Goal: Information Seeking & Learning: Learn about a topic

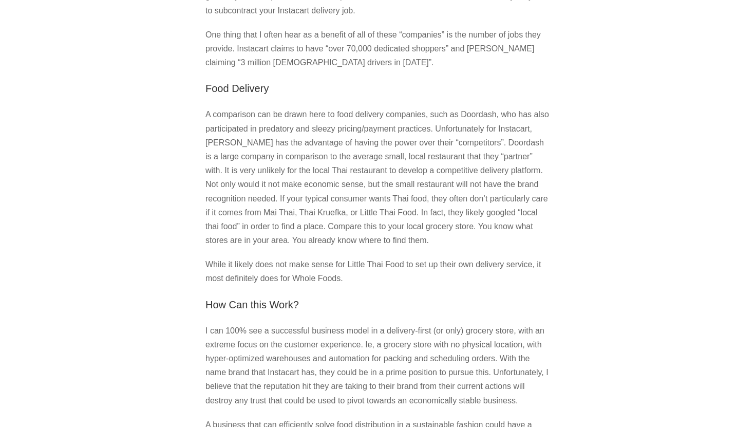
scroll to position [854, 0]
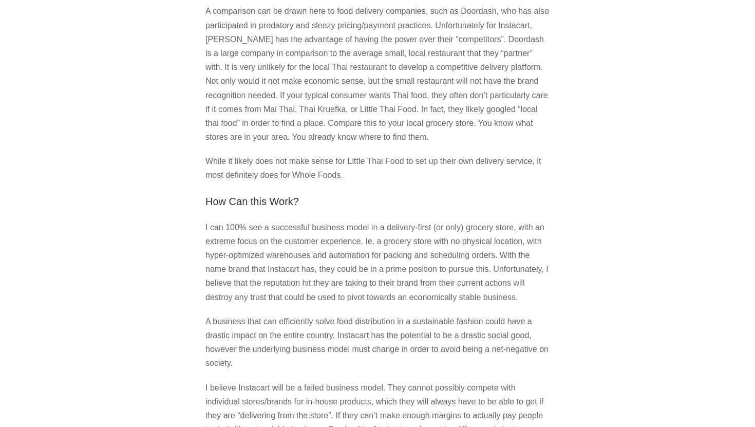
scroll to position [999, 0]
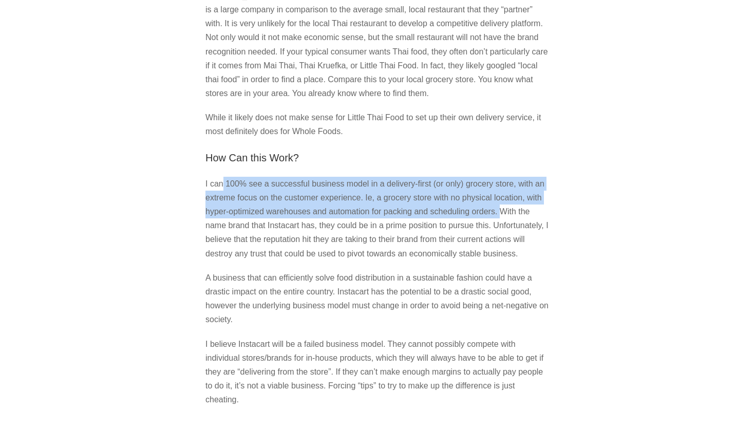
drag, startPoint x: 503, startPoint y: 227, endPoint x: 222, endPoint y: 193, distance: 282.1
click at [222, 193] on p "I can 100% see a successful business model in a delivery-first (or only) grocer…" at bounding box center [378, 219] width 344 height 84
click at [246, 203] on p "I can 100% see a successful business model in a delivery-first (or only) grocer…" at bounding box center [378, 219] width 344 height 84
drag, startPoint x: 490, startPoint y: 228, endPoint x: 205, endPoint y: 197, distance: 287.4
click at [205, 197] on section "Instacart and their Unsustainable Model November 10, 2019 opinion Personally, I…" at bounding box center [377, 23] width 385 height 2005
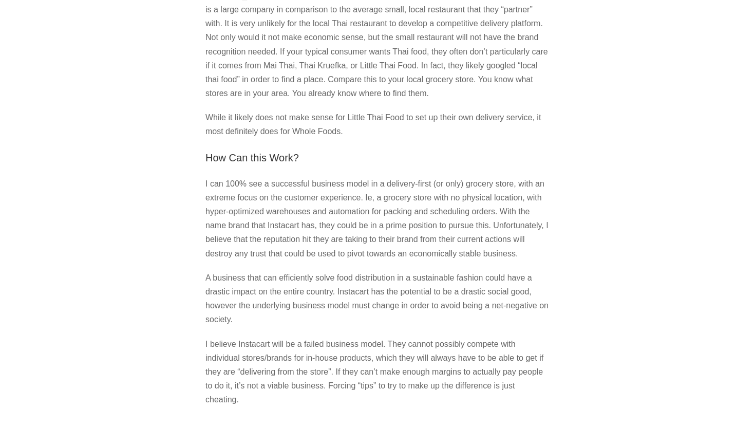
click at [210, 207] on p "I can 100% see a successful business model in a delivery-first (or only) grocer…" at bounding box center [378, 219] width 344 height 84
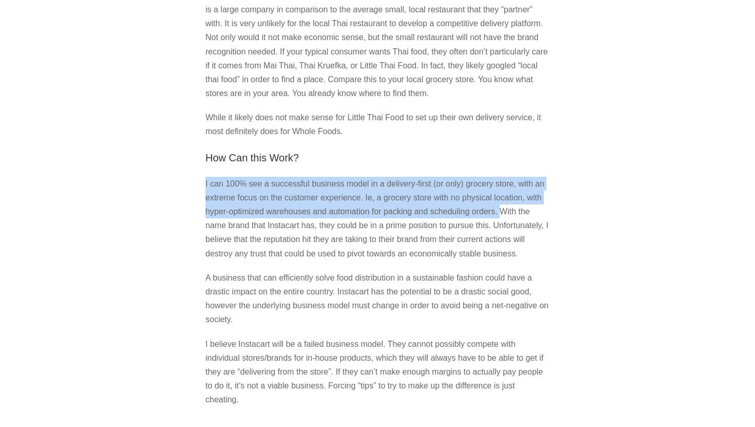
drag, startPoint x: 506, startPoint y: 231, endPoint x: 201, endPoint y: 198, distance: 306.4
click at [201, 198] on section "Instacart and their Unsustainable Model November 10, 2019 opinion Personally, I…" at bounding box center [377, 23] width 385 height 2005
copy p "I can 100% see a successful business model in a delivery-first (or only) grocer…"
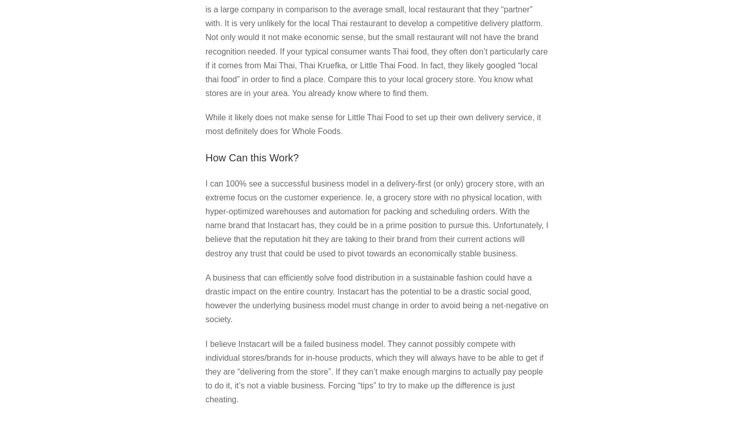
click at [555, 136] on section "Instacart and their Unsustainable Model November 10, 2019 opinion Personally, I…" at bounding box center [377, 23] width 385 height 2005
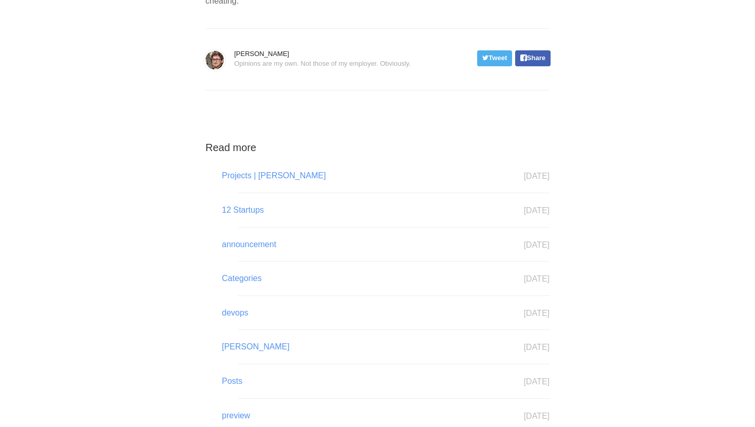
scroll to position [1491, 0]
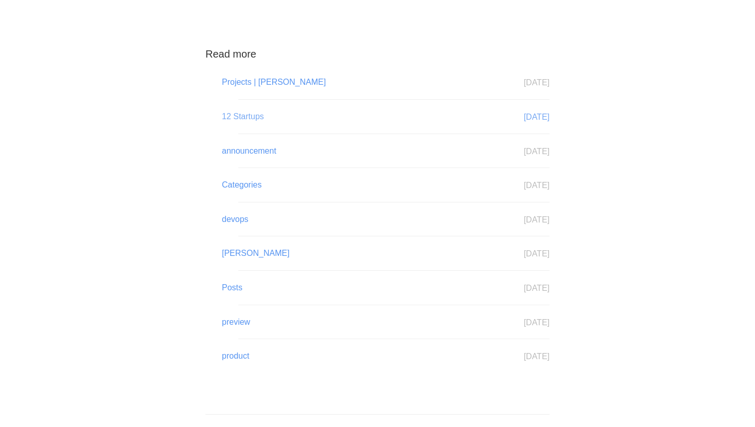
click at [488, 123] on link "12 Startups Jul 11" at bounding box center [393, 116] width 311 height 13
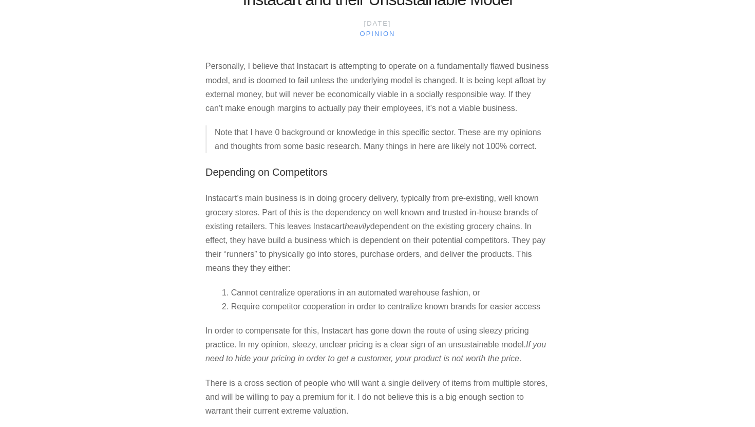
scroll to position [0, 0]
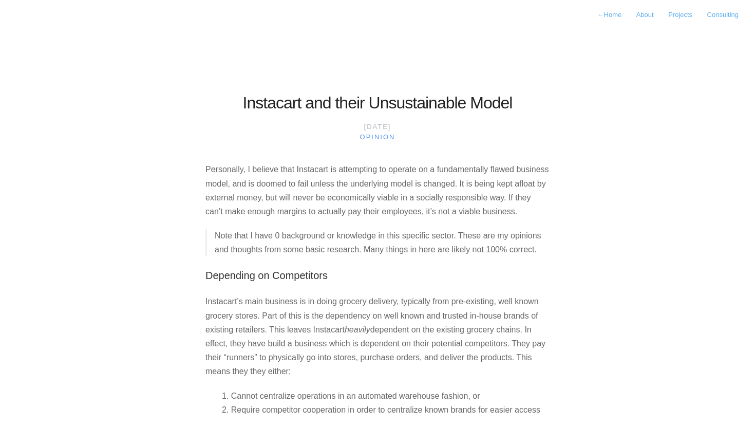
click at [610, 12] on link "← Home" at bounding box center [609, 15] width 37 height 16
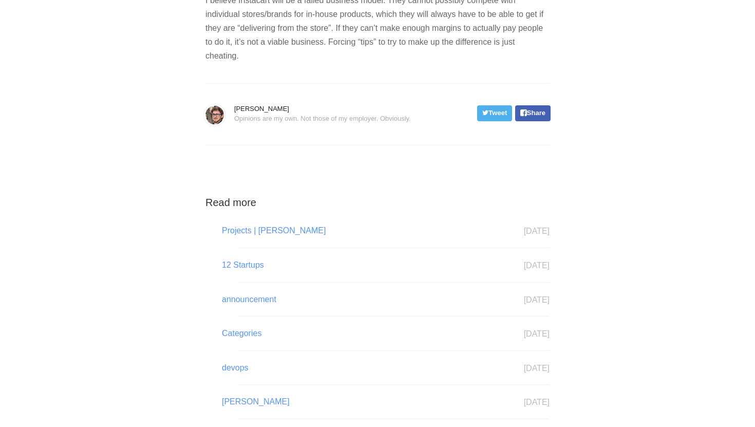
scroll to position [1552, 0]
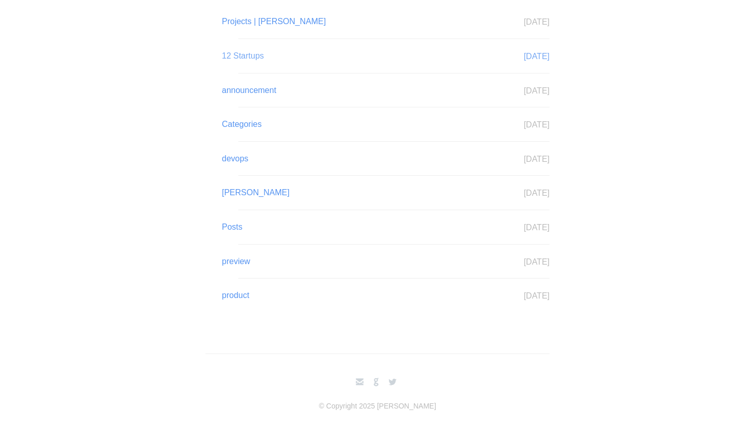
click at [252, 63] on link "12 Startups Jul 11" at bounding box center [393, 55] width 311 height 13
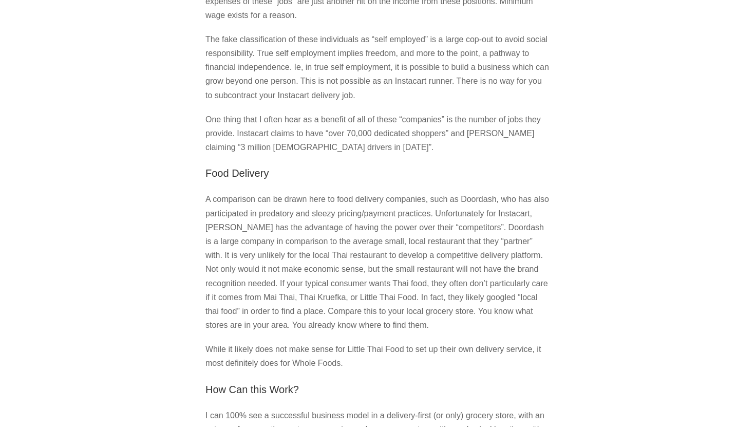
scroll to position [637, 0]
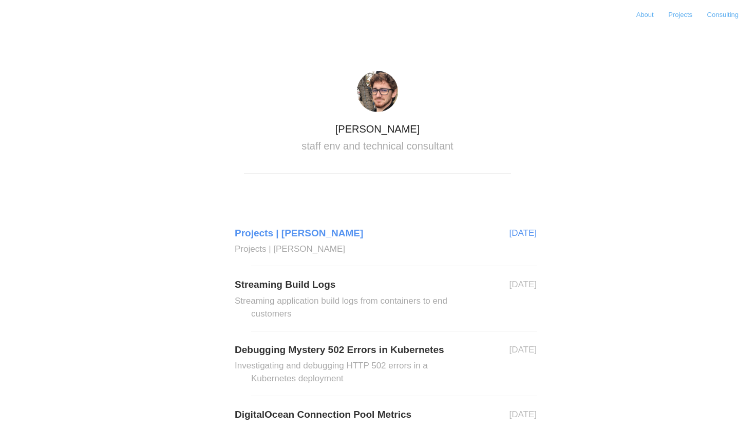
click at [333, 234] on link "Projects | Nick Mitchinson Projects | Nick Mitchinson" at bounding box center [394, 240] width 286 height 31
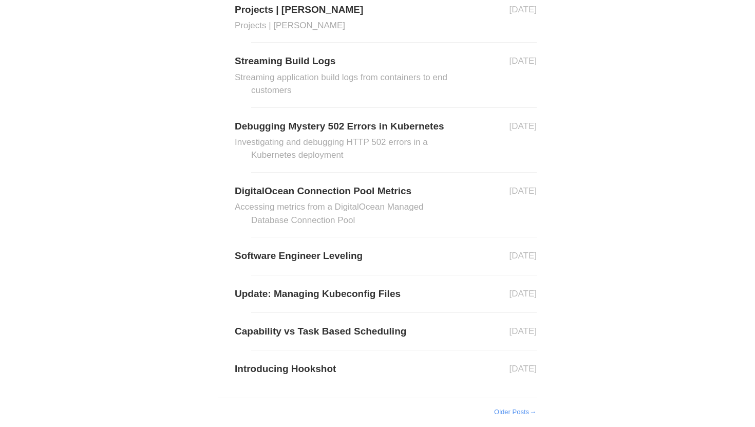
scroll to position [277, 0]
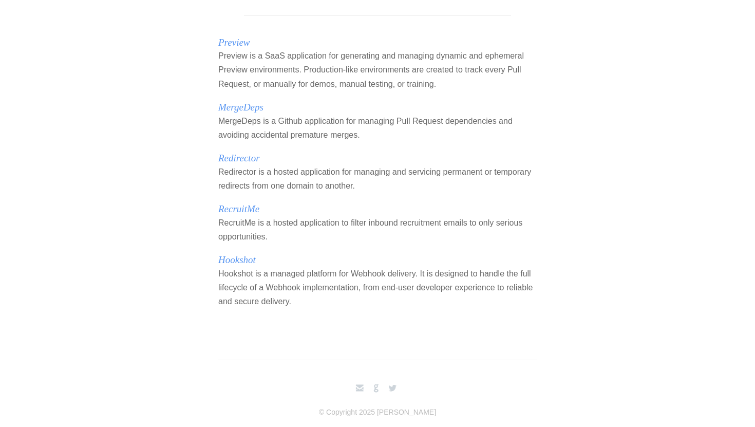
scroll to position [169, 0]
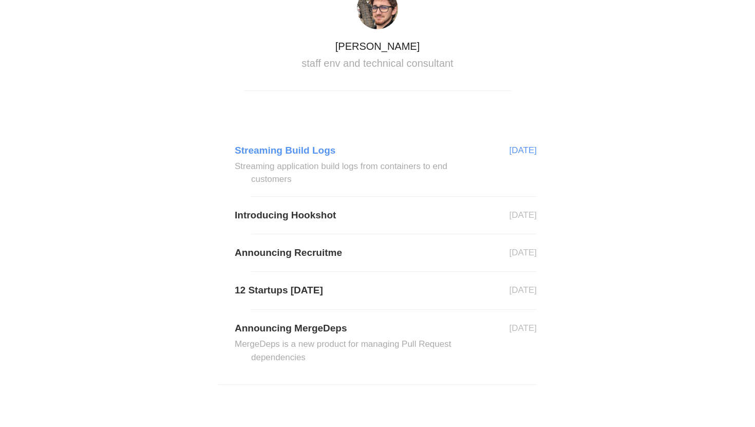
scroll to position [180, 0]
